Goal: Navigation & Orientation: Find specific page/section

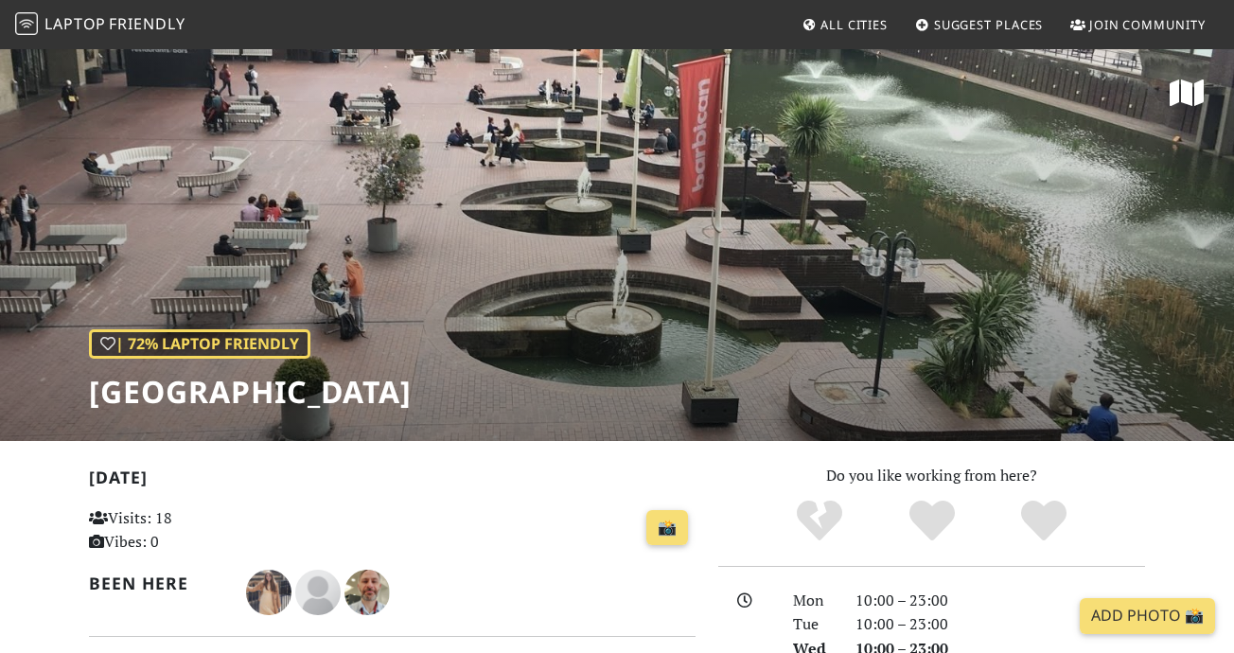
click at [145, 13] on link "Laptop Friendly" at bounding box center [100, 25] width 170 height 33
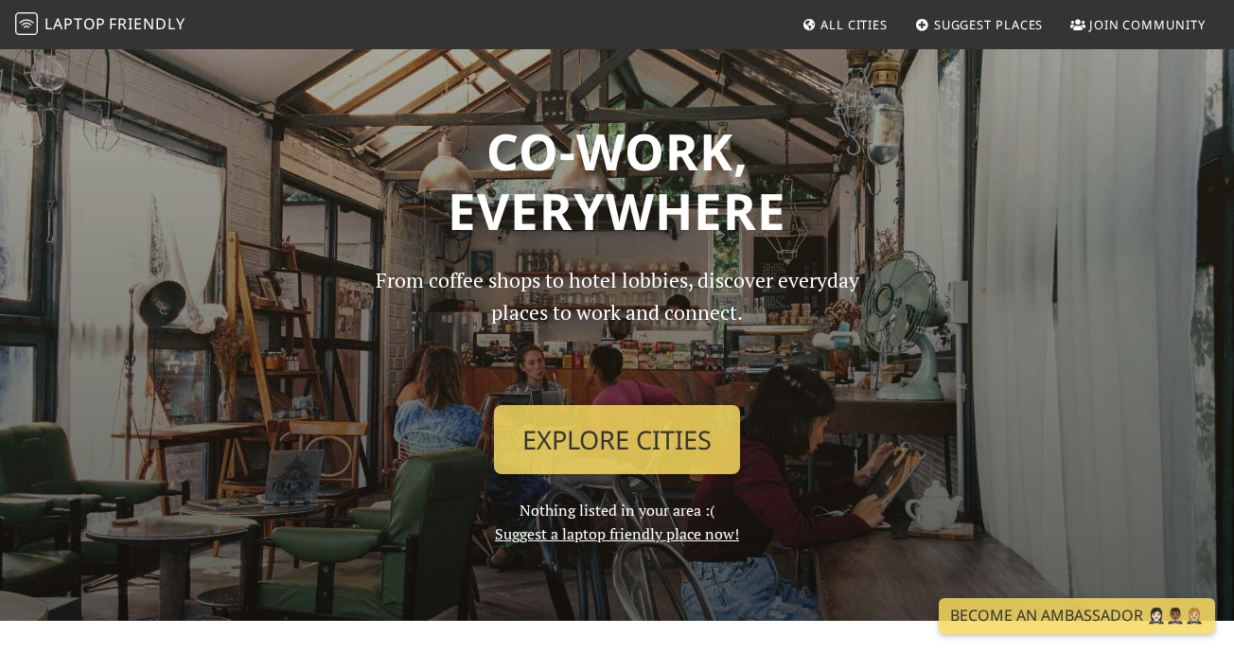
click at [610, 382] on p "From coffee shops to hotel lobbies, discover everyday places to work and connec…" at bounding box center [617, 327] width 517 height 126
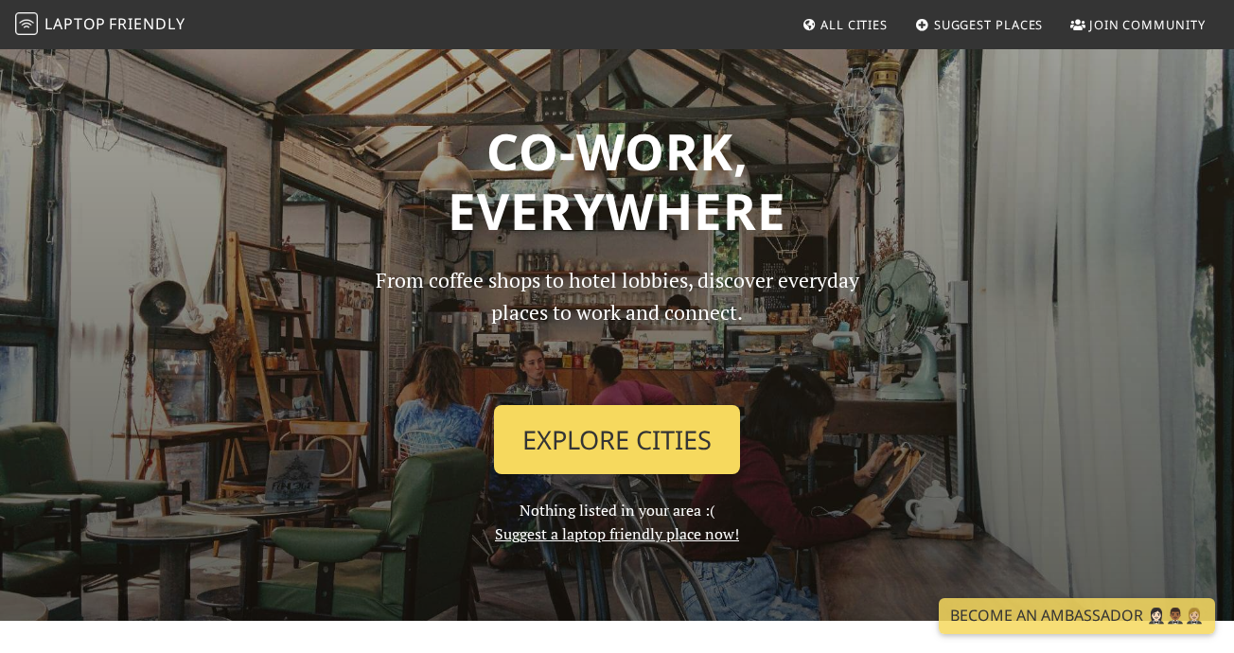
click at [577, 432] on link "Explore Cities" at bounding box center [617, 440] width 246 height 70
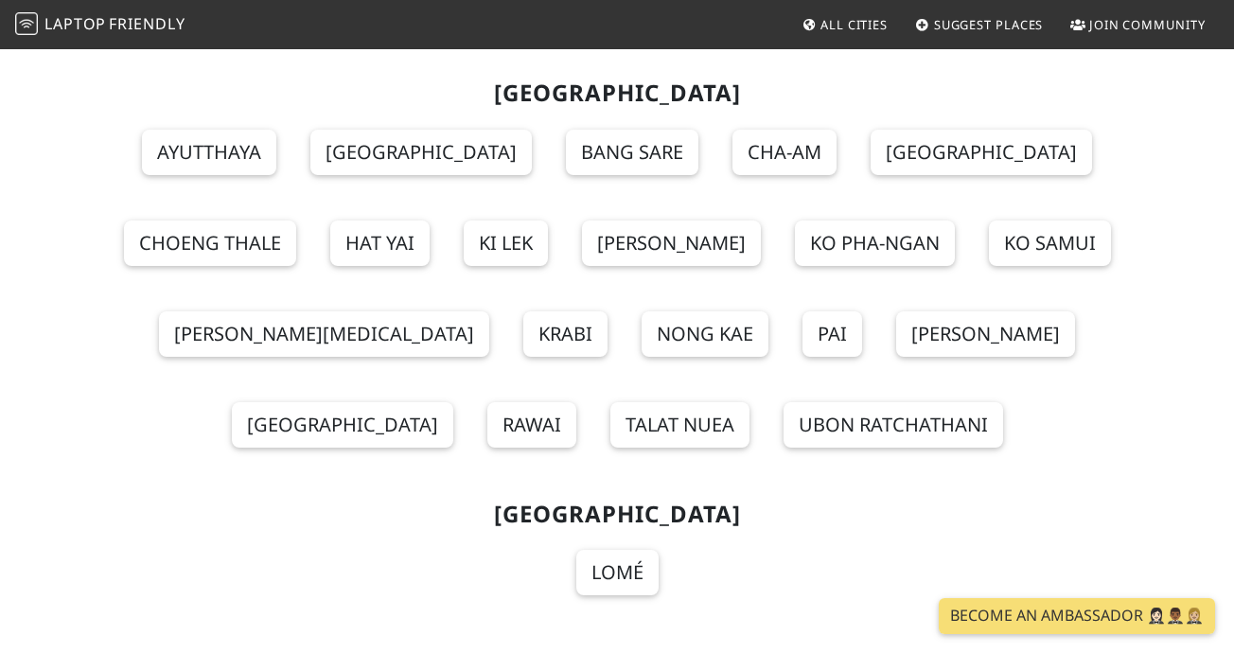
scroll to position [21951, 0]
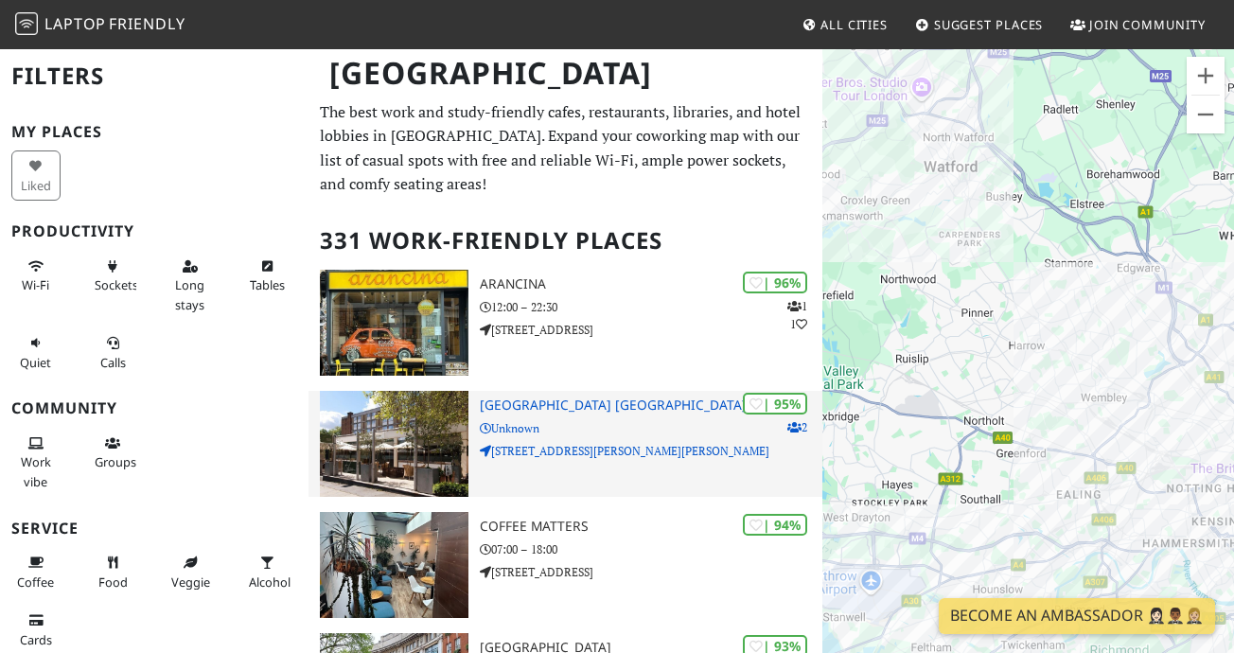
drag, startPoint x: 1096, startPoint y: 371, endPoint x: 799, endPoint y: 412, distance: 300.0
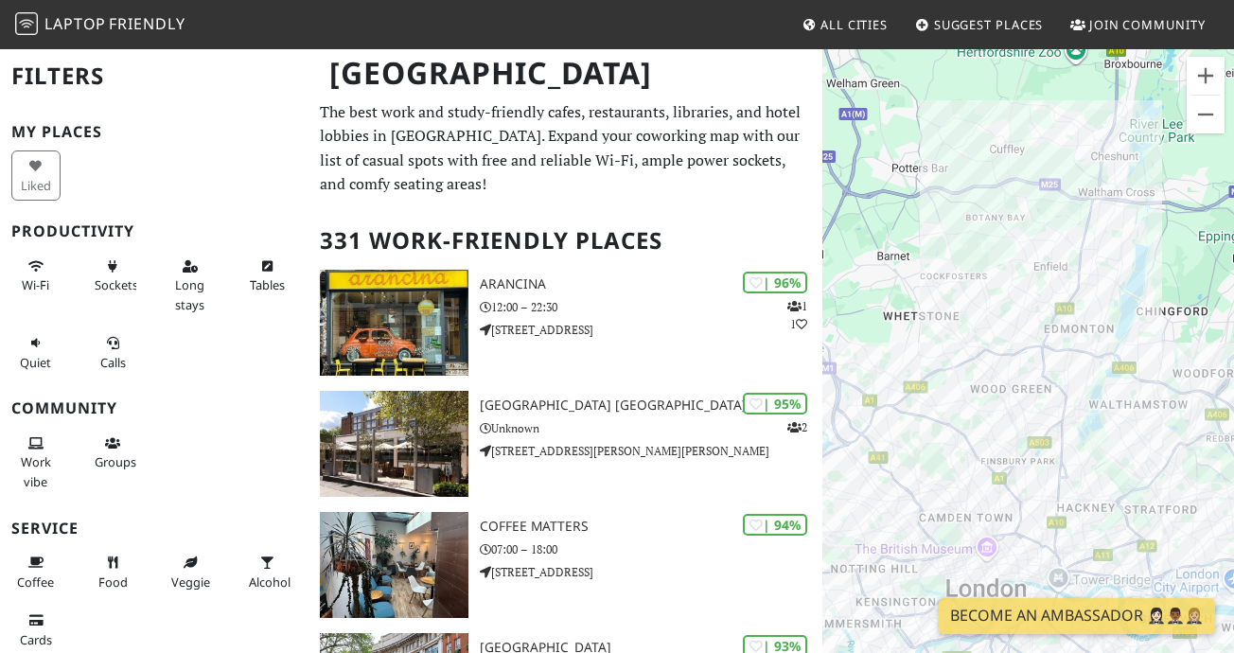
drag, startPoint x: 1060, startPoint y: 443, endPoint x: 907, endPoint y: 429, distance: 154.0
click at [907, 429] on div at bounding box center [1029, 373] width 412 height 653
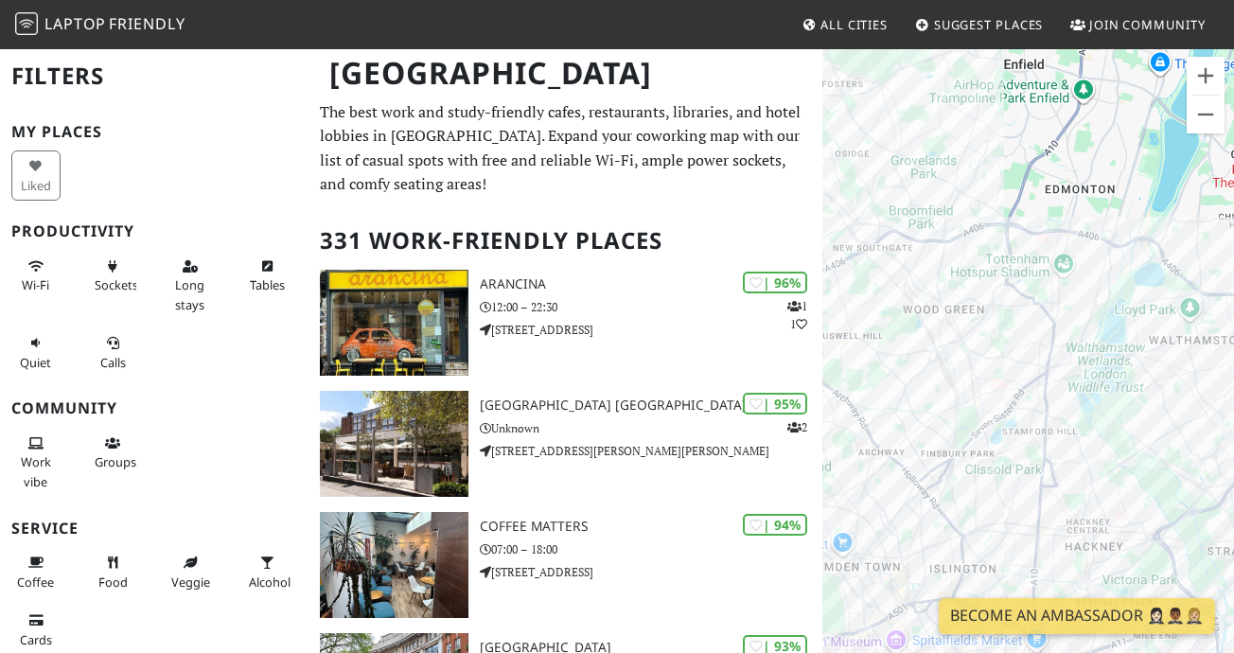
drag, startPoint x: 912, startPoint y: 474, endPoint x: 996, endPoint y: 474, distance: 83.3
click at [996, 474] on div at bounding box center [1029, 373] width 412 height 653
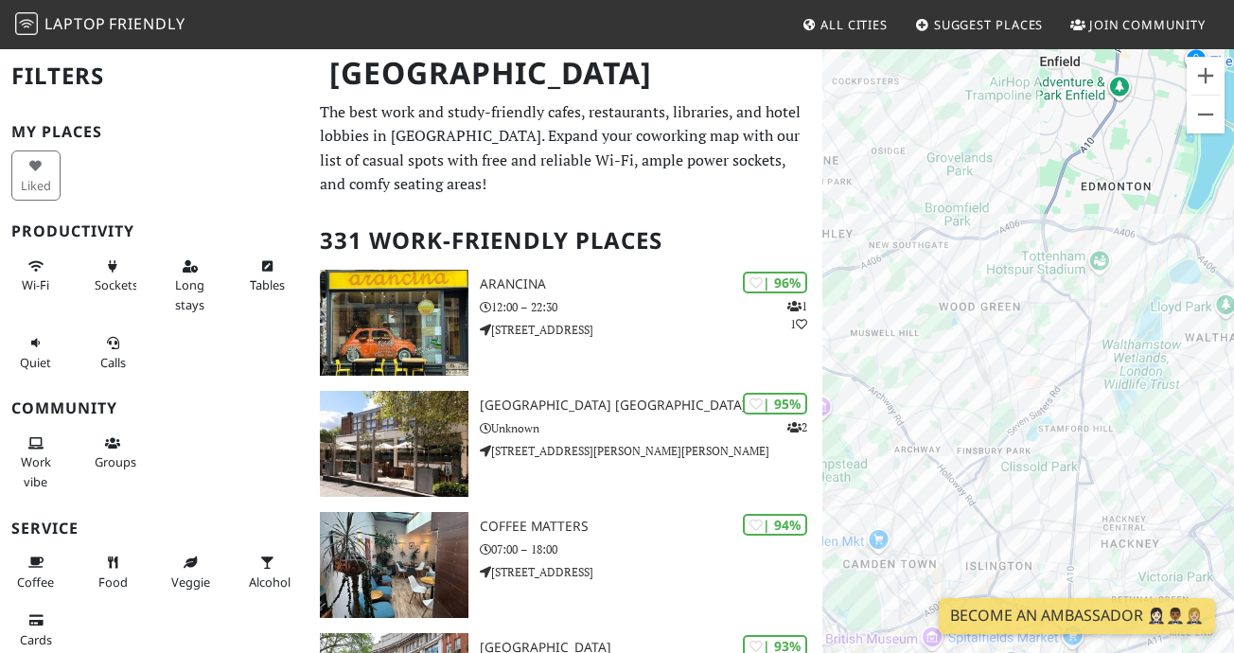
drag, startPoint x: 991, startPoint y: 509, endPoint x: 1025, endPoint y: 506, distance: 34.2
click at [1026, 506] on div at bounding box center [1029, 373] width 412 height 653
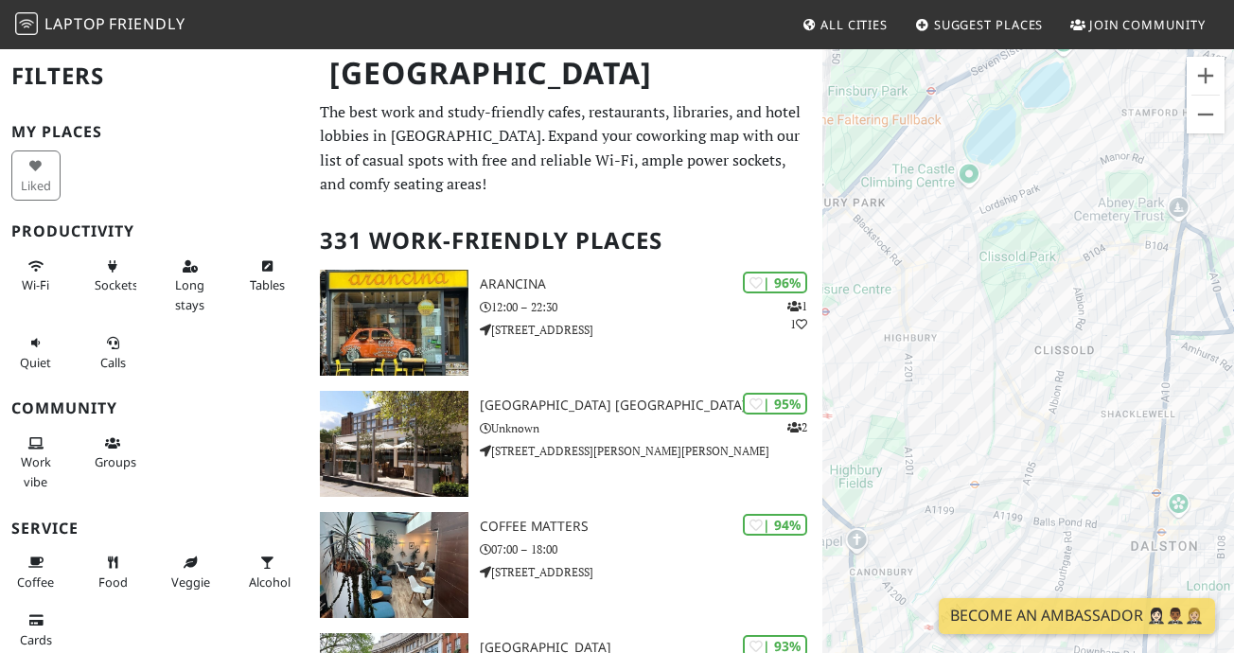
drag, startPoint x: 1092, startPoint y: 514, endPoint x: 1005, endPoint y: 432, distance: 119.8
click at [1006, 432] on div at bounding box center [1029, 373] width 412 height 653
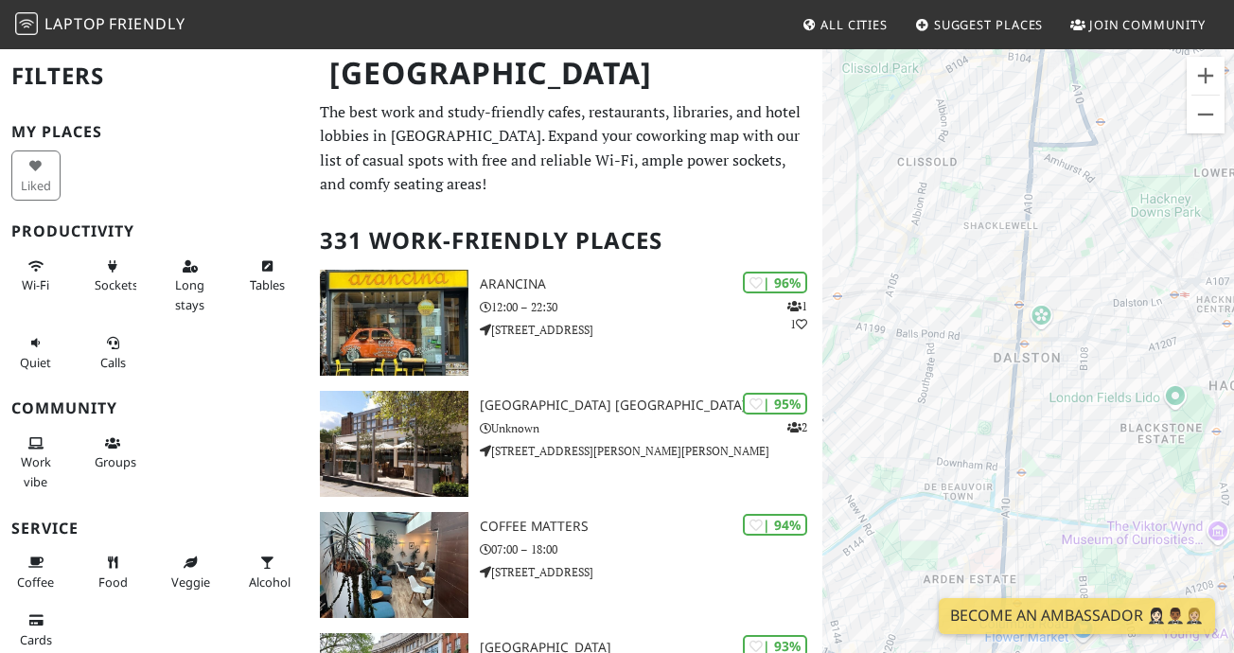
drag, startPoint x: 1035, startPoint y: 568, endPoint x: 982, endPoint y: 381, distance: 193.6
click at [983, 380] on div at bounding box center [1029, 373] width 412 height 653
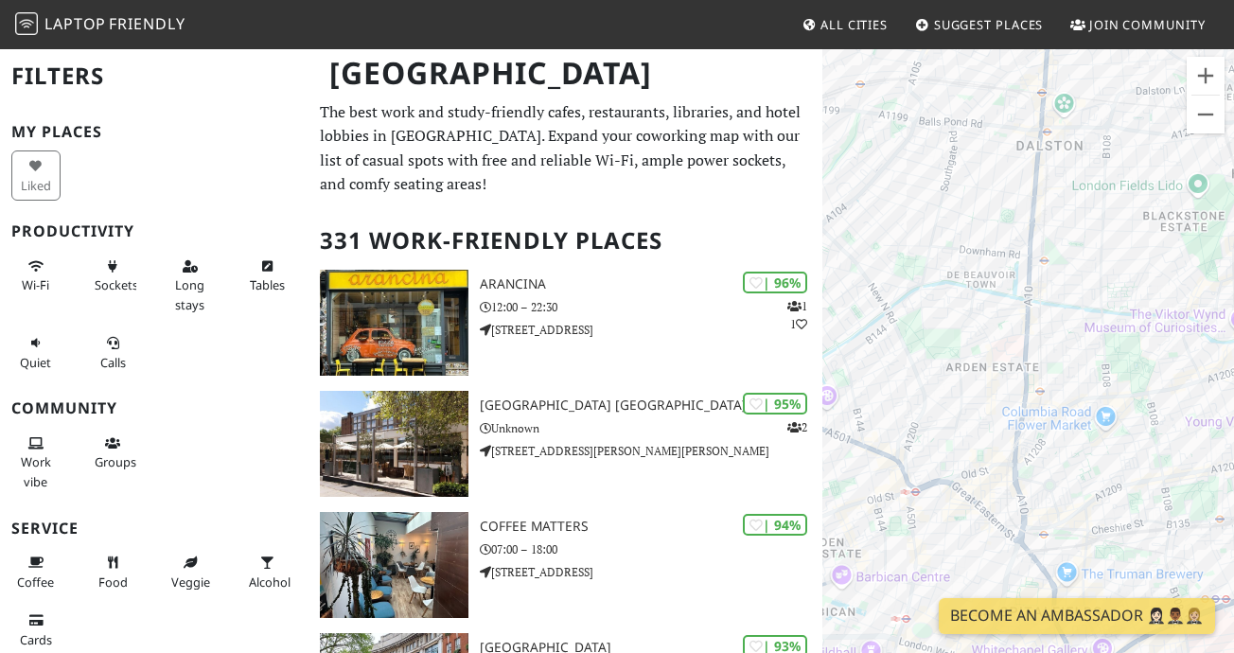
drag, startPoint x: 977, startPoint y: 566, endPoint x: 1143, endPoint y: 362, distance: 263.7
click at [1143, 362] on div at bounding box center [1029, 373] width 412 height 653
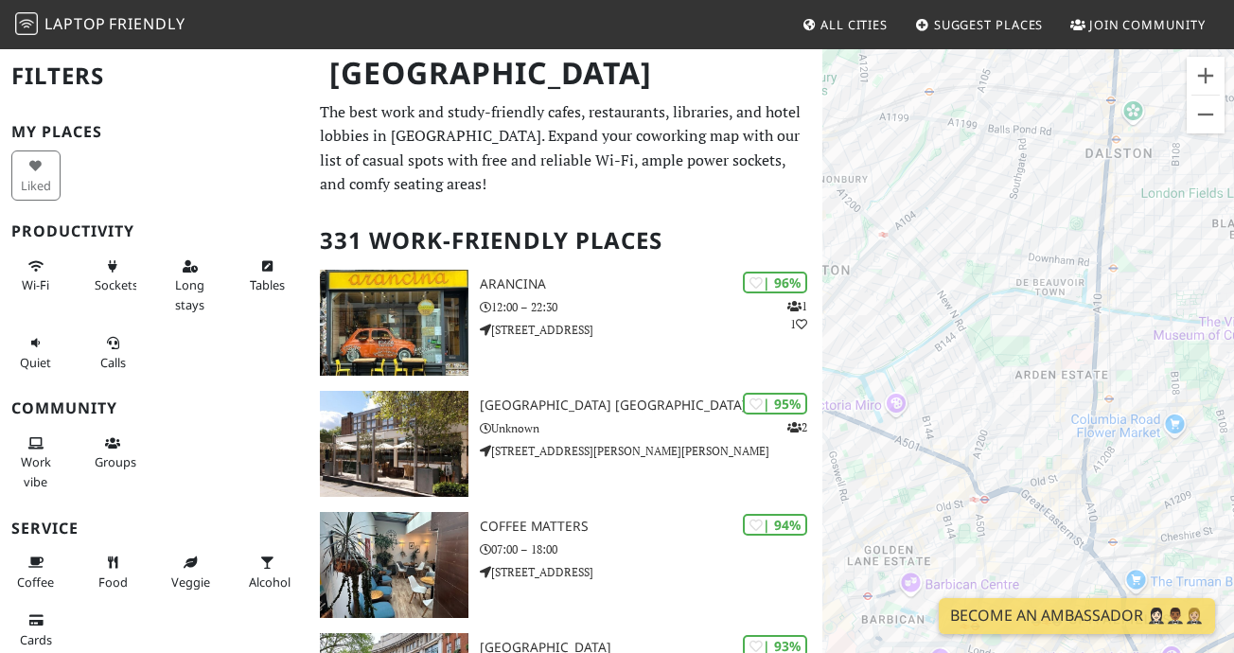
drag, startPoint x: 1053, startPoint y: 416, endPoint x: 1161, endPoint y: 423, distance: 109.1
click at [1161, 423] on div at bounding box center [1029, 373] width 412 height 653
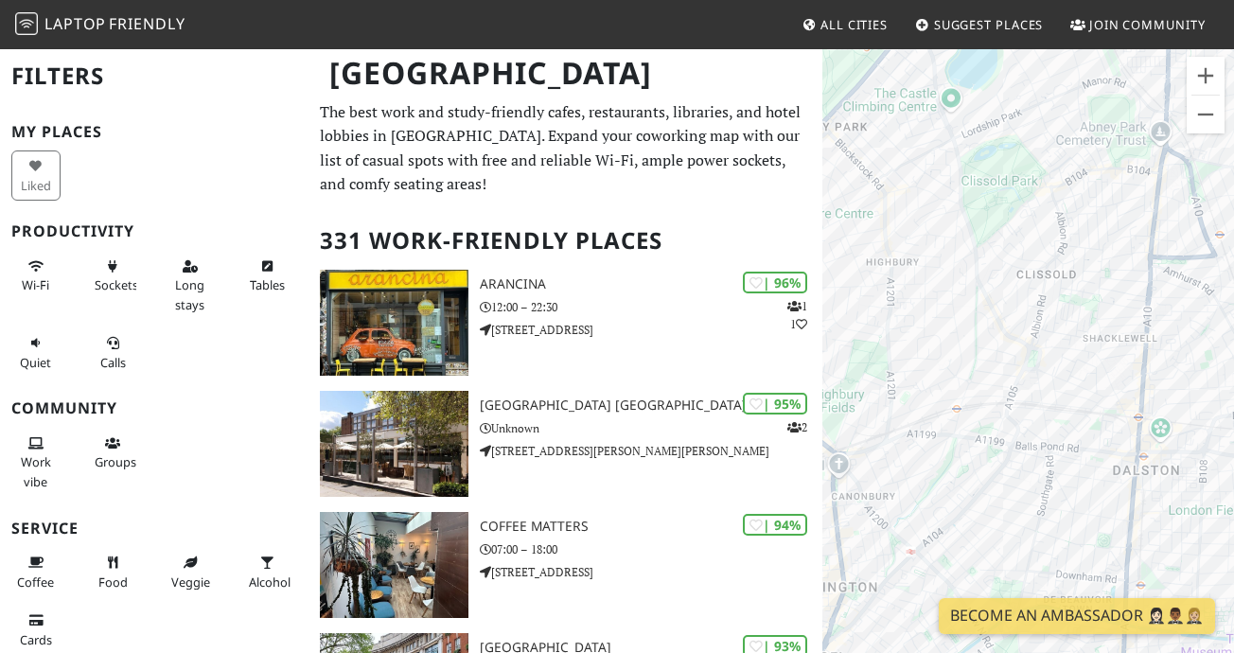
drag, startPoint x: 1120, startPoint y: 154, endPoint x: 973, endPoint y: 358, distance: 250.9
click at [973, 358] on div at bounding box center [1029, 373] width 412 height 653
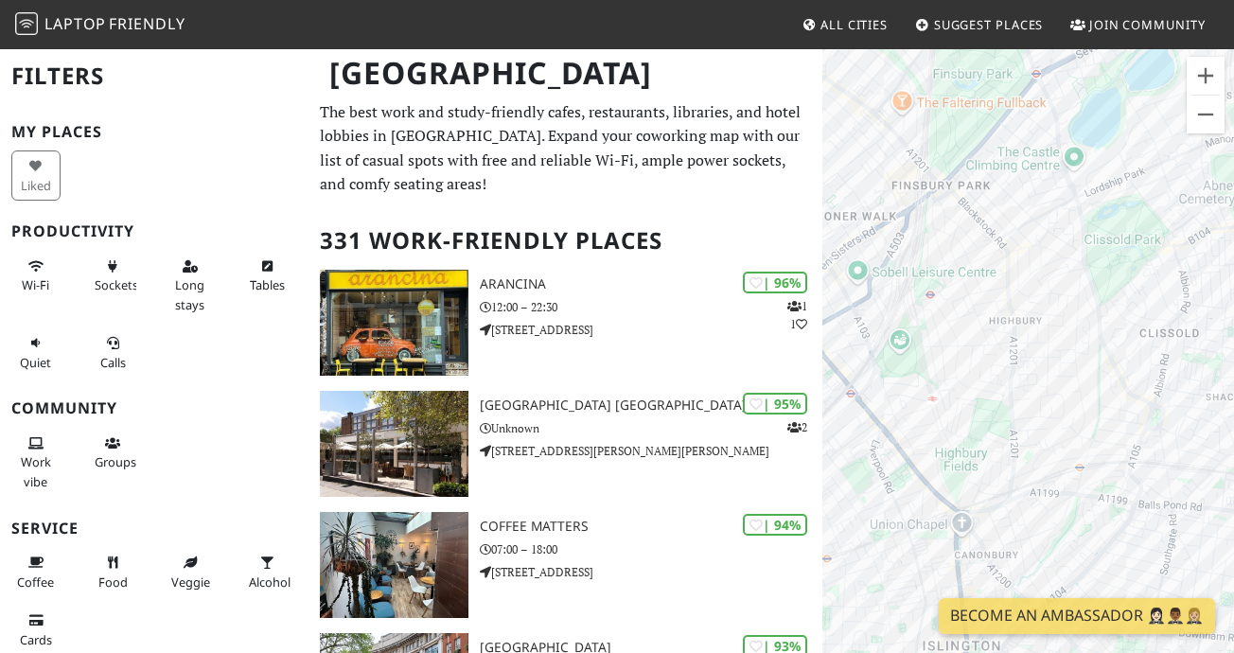
drag, startPoint x: 1121, startPoint y: 341, endPoint x: 946, endPoint y: 231, distance: 206.7
click at [947, 232] on div at bounding box center [1029, 373] width 412 height 653
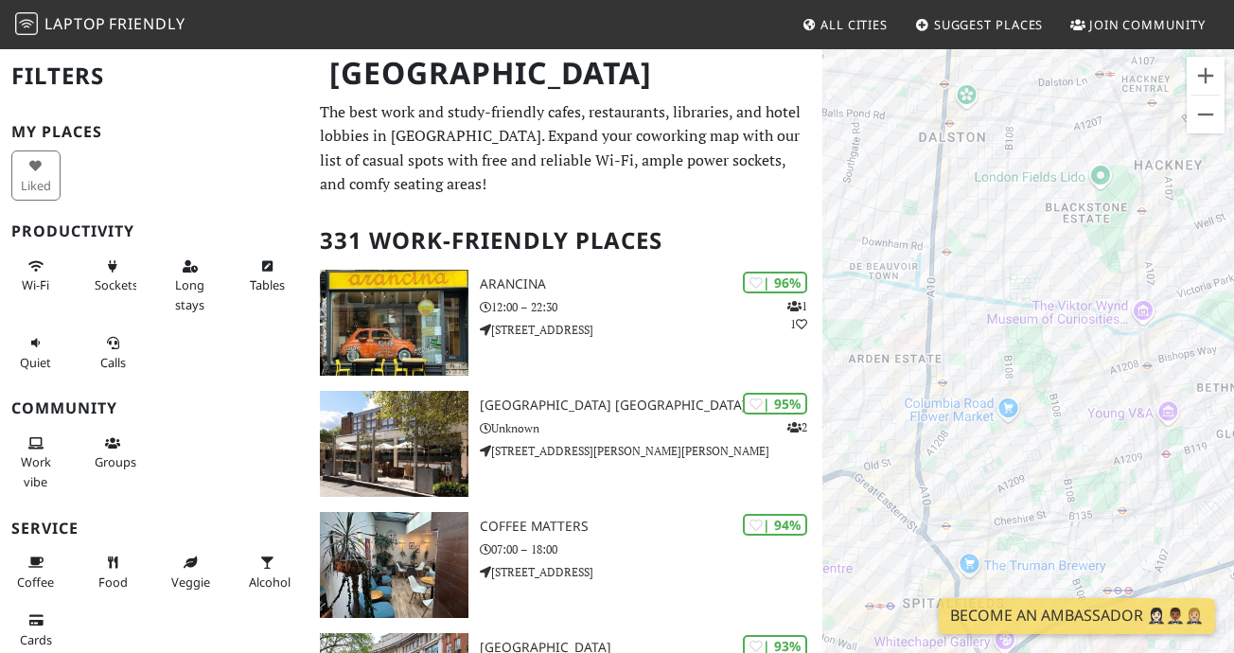
drag, startPoint x: 937, startPoint y: 378, endPoint x: 944, endPoint y: 159, distance: 218.7
click at [945, 159] on div at bounding box center [1029, 373] width 412 height 653
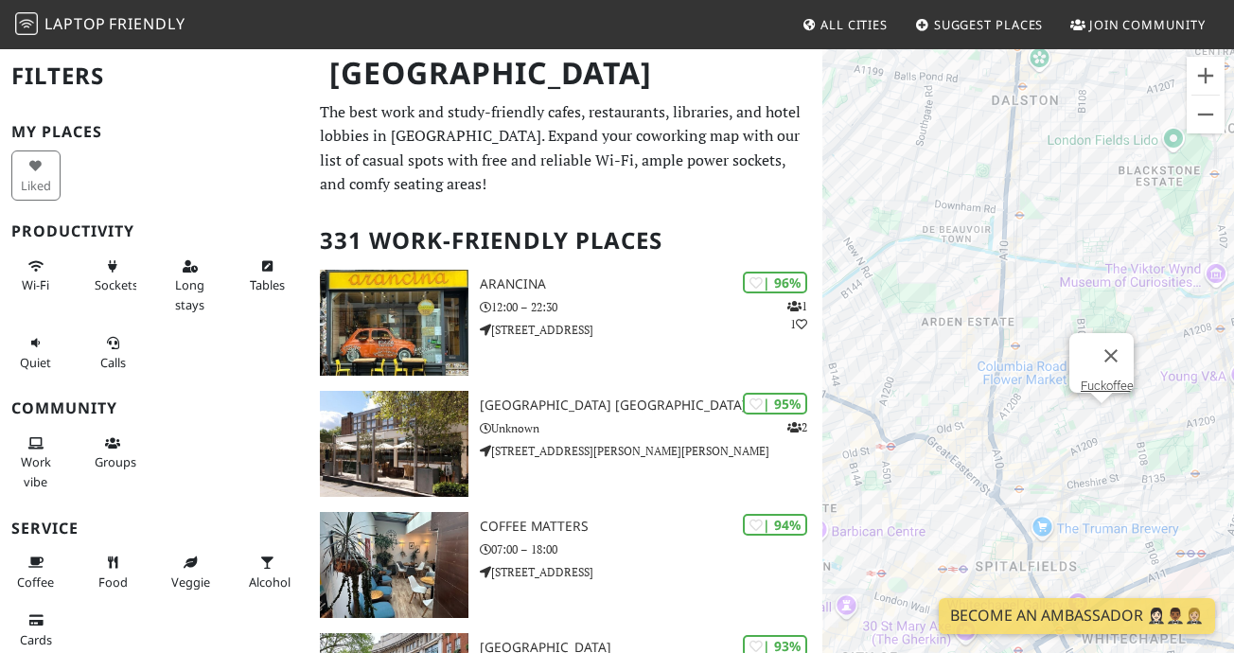
click at [1105, 421] on div "Fuckoffee" at bounding box center [1029, 373] width 412 height 653
click at [1111, 379] on link "Fuckoffee" at bounding box center [1107, 386] width 53 height 14
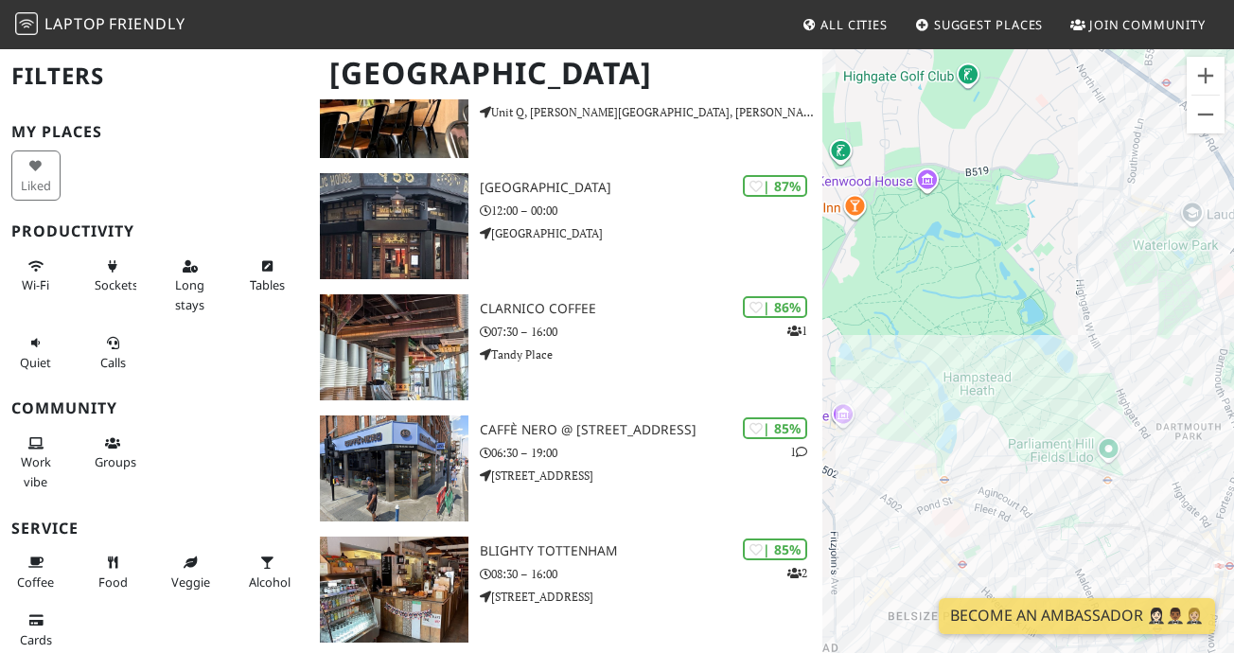
scroll to position [2621, 0]
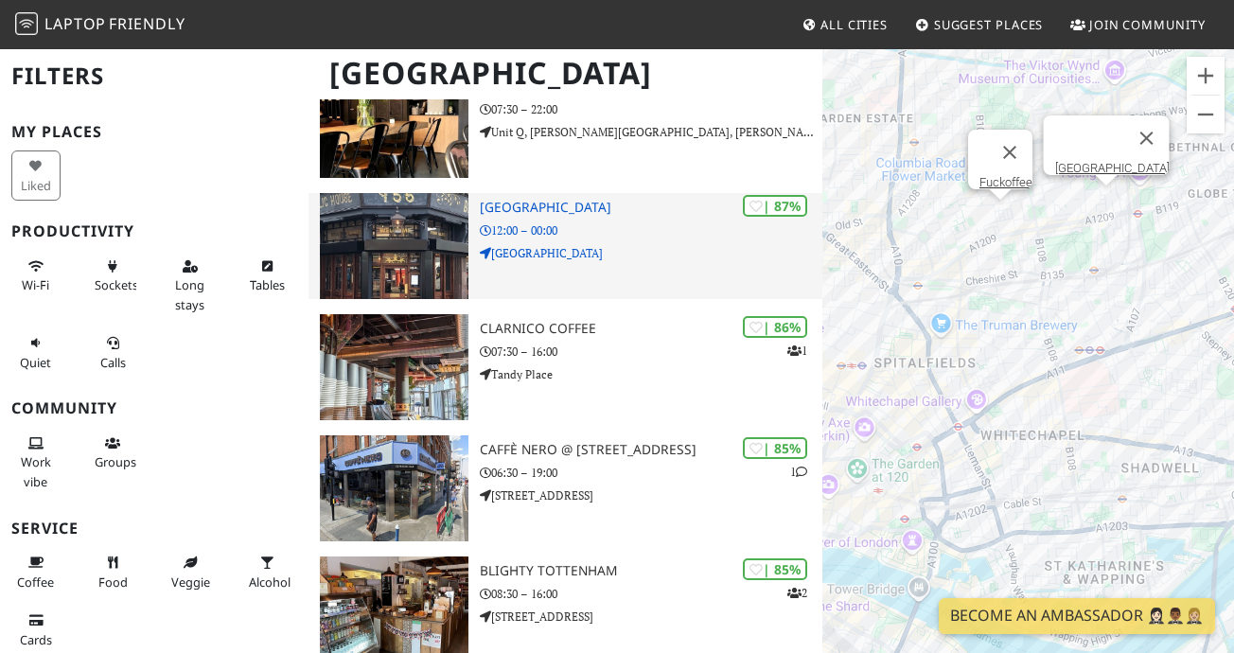
click at [635, 223] on p "12:00 – 00:00" at bounding box center [651, 230] width 343 height 18
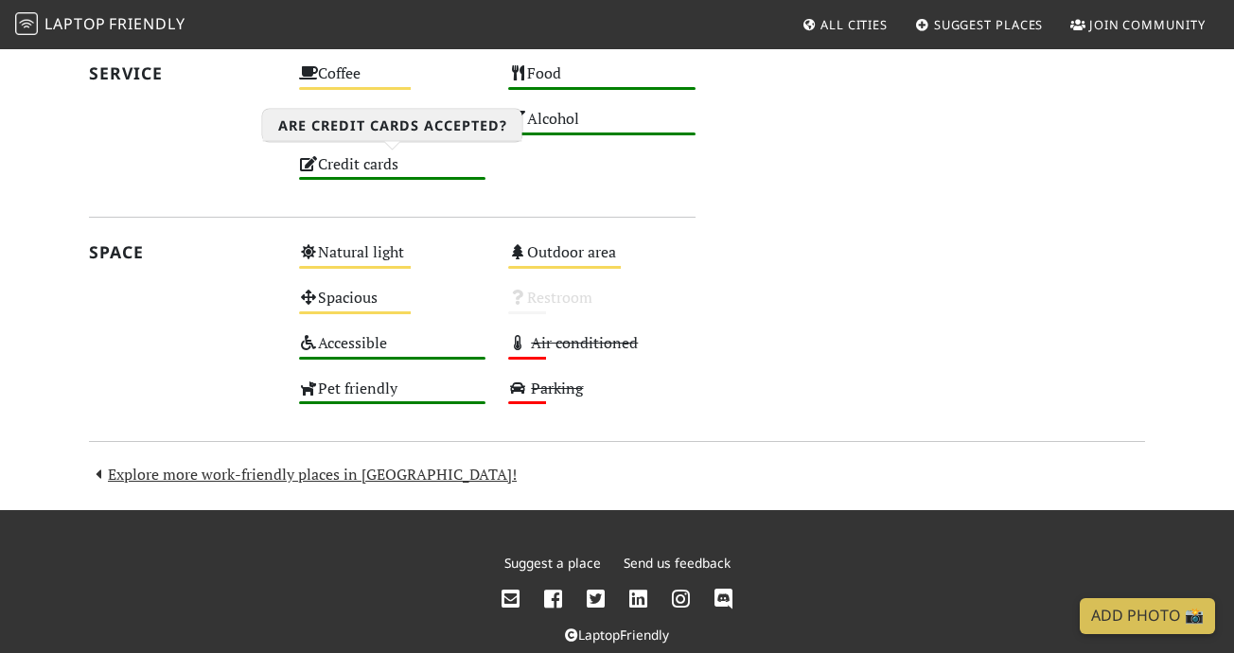
scroll to position [1008, 0]
